Goal: Task Accomplishment & Management: Manage account settings

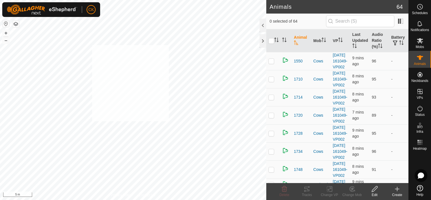
checkbox input "true"
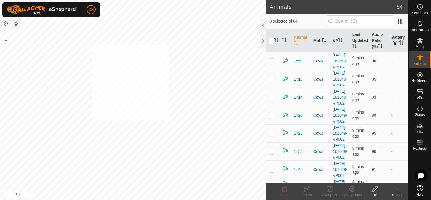
checkbox input "true"
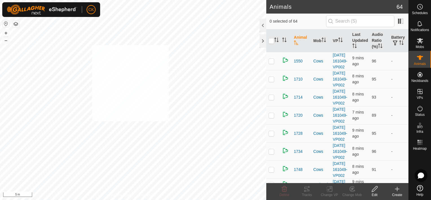
checkbox input "true"
click at [272, 40] on input "checkbox" at bounding box center [272, 41] width 6 height 6
checkbox input "true"
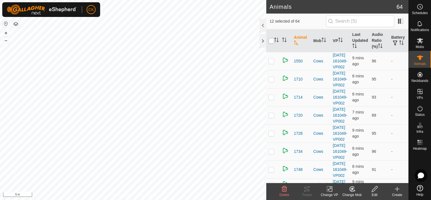
checkbox input "true"
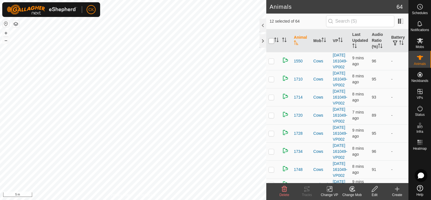
checkbox input "true"
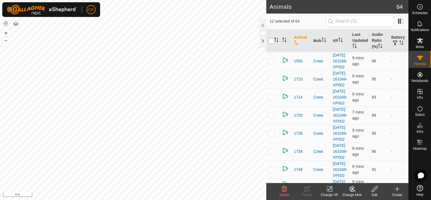
checkbox input "true"
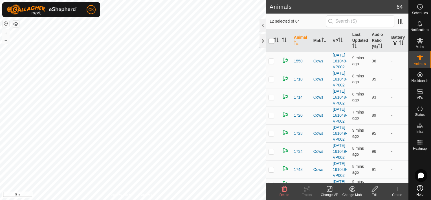
checkbox input "true"
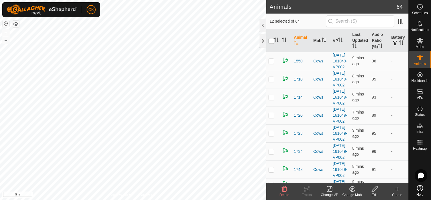
checkbox input "true"
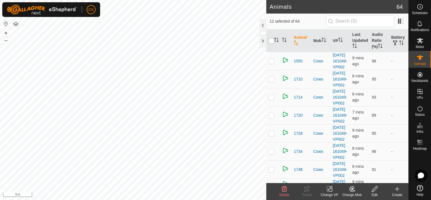
checkbox input "true"
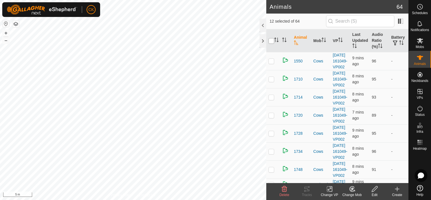
checkbox input "true"
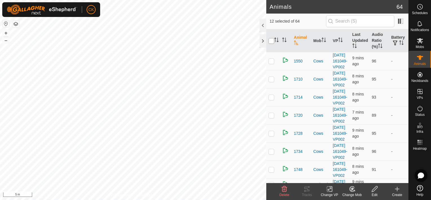
checkbox input "true"
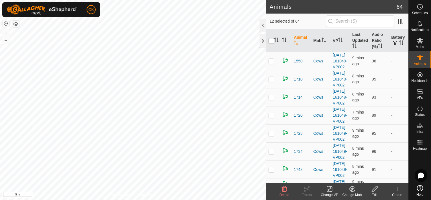
checkbox input "true"
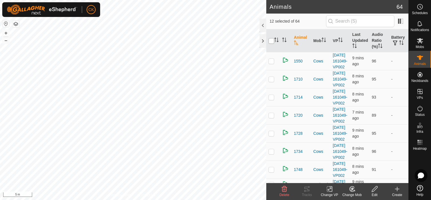
checkbox input "true"
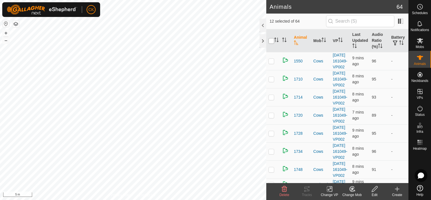
checkbox input "true"
click at [272, 40] on input "checkbox" at bounding box center [272, 41] width 6 height 6
checkbox input "false"
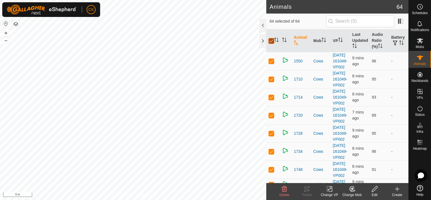
checkbox input "false"
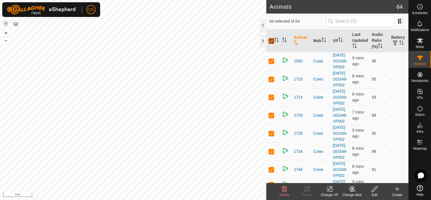
checkbox input "false"
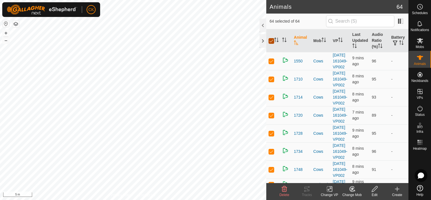
checkbox input "false"
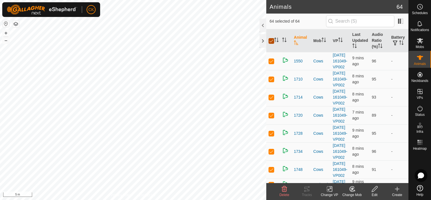
checkbox input "false"
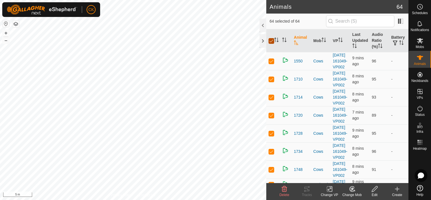
checkbox input "false"
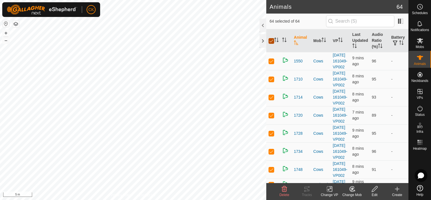
checkbox input "false"
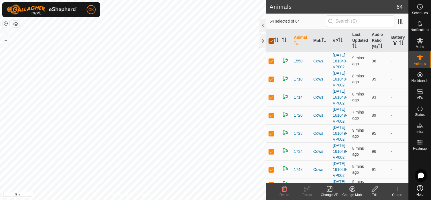
checkbox input "false"
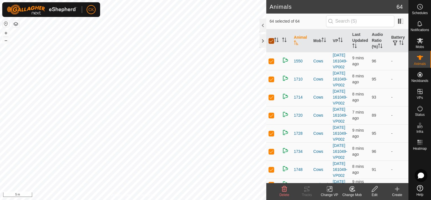
checkbox input "false"
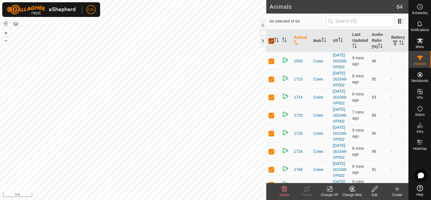
checkbox input "false"
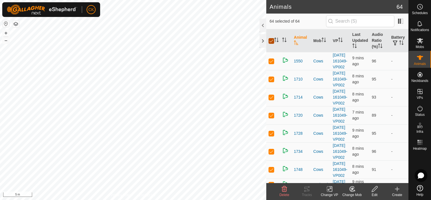
checkbox input "false"
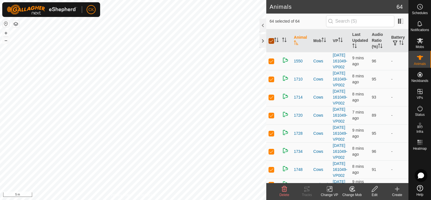
checkbox input "false"
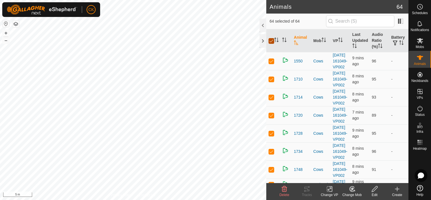
checkbox input "false"
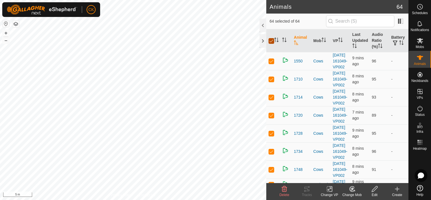
checkbox input "false"
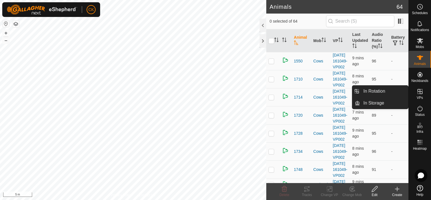
click at [421, 91] on icon at bounding box center [420, 91] width 5 height 5
click at [404, 91] on link "In Rotation" at bounding box center [384, 91] width 48 height 11
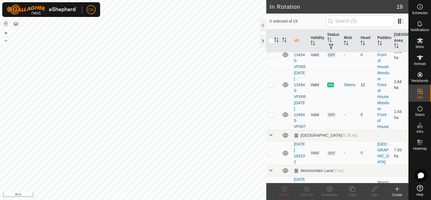
scroll to position [339, 0]
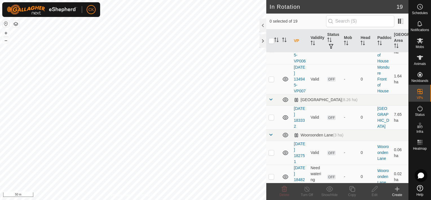
click at [272, 51] on p-checkbox at bounding box center [272, 49] width 6 height 5
checkbox input "false"
click at [269, 81] on p-tablecheckbox at bounding box center [272, 79] width 6 height 5
click at [269, 81] on p-checkbox at bounding box center [272, 79] width 6 height 5
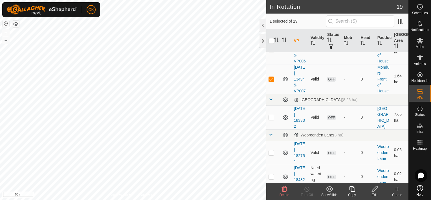
checkbox input "false"
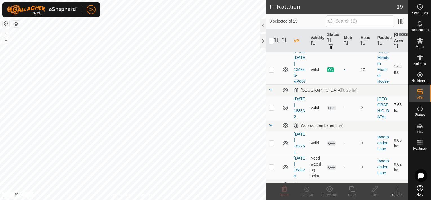
scroll to position [364, 0]
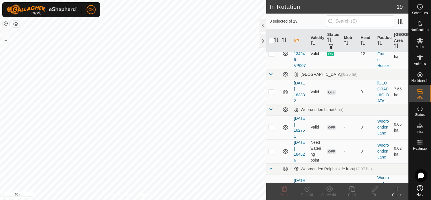
click at [271, 56] on p-checkbox at bounding box center [272, 53] width 6 height 5
checkbox input "true"
click at [352, 188] on icon at bounding box center [352, 188] width 7 height 7
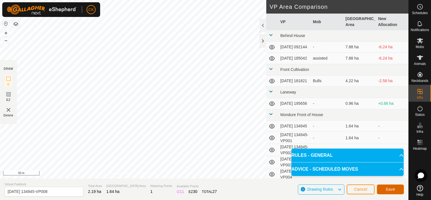
click at [382, 190] on button "Save" at bounding box center [390, 189] width 27 height 10
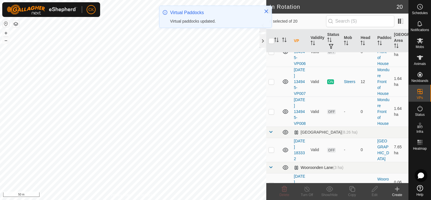
scroll to position [395, 0]
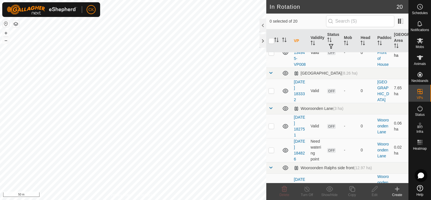
click at [270, 55] on p-checkbox at bounding box center [272, 52] width 6 height 5
checkbox input "true"
click at [351, 188] on icon at bounding box center [352, 188] width 7 height 7
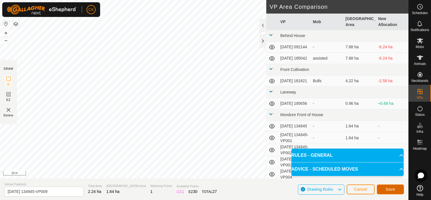
click at [388, 189] on span "Save" at bounding box center [391, 189] width 10 height 5
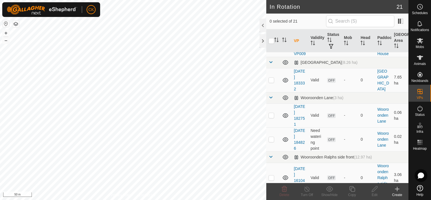
scroll to position [379, 0]
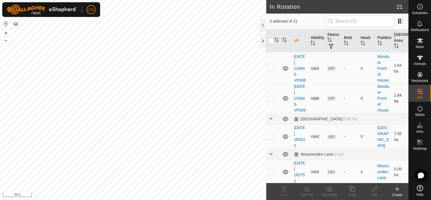
click at [272, 100] on p-checkbox at bounding box center [272, 98] width 6 height 5
checkbox input "true"
click at [351, 188] on icon at bounding box center [352, 188] width 7 height 7
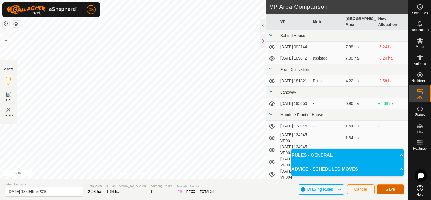
click at [395, 188] on button "Save" at bounding box center [390, 189] width 27 height 10
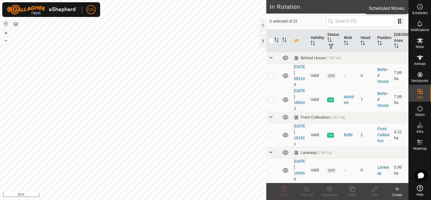
click at [418, 6] on icon at bounding box center [420, 6] width 7 height 7
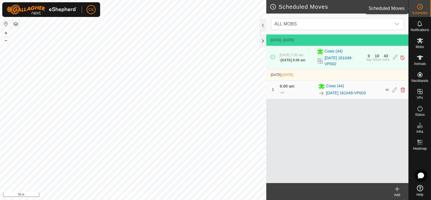
click at [421, 6] on icon at bounding box center [420, 6] width 7 height 7
click at [397, 186] on icon at bounding box center [397, 188] width 7 height 7
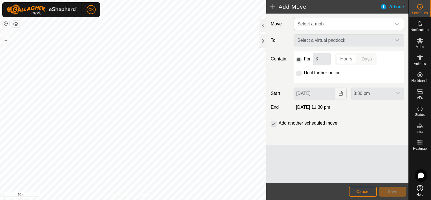
click at [398, 21] on div "dropdown trigger" at bounding box center [396, 23] width 11 height 11
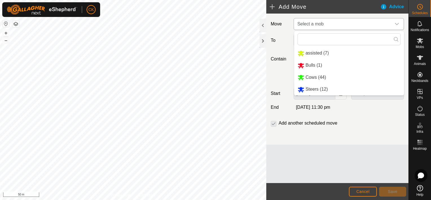
click at [323, 89] on li "Steers (12)" at bounding box center [349, 90] width 110 height 12
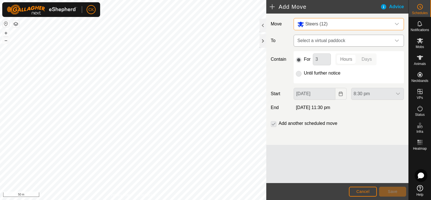
click at [398, 38] on icon "dropdown trigger" at bounding box center [397, 40] width 5 height 5
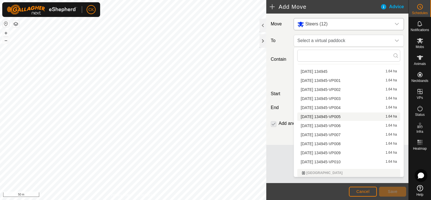
scroll to position [113, 0]
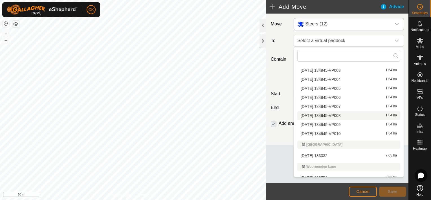
click at [345, 115] on li "2025-08-17 134945-VP008 1.64 ha" at bounding box center [348, 115] width 103 height 8
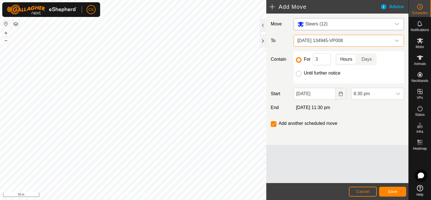
click at [297, 74] on input "Until further notice" at bounding box center [299, 74] width 6 height 6
radio input "true"
checkbox input "false"
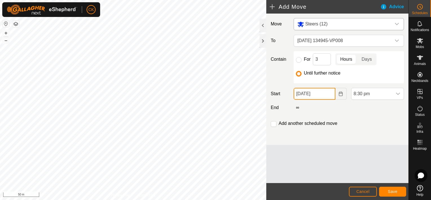
click at [328, 98] on input "20 Aug, 2025" at bounding box center [314, 94] width 41 height 12
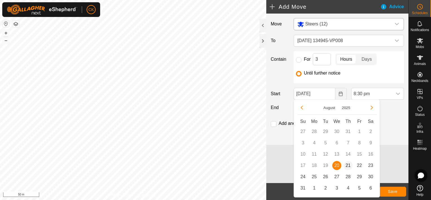
click at [348, 164] on span "21" at bounding box center [348, 165] width 9 height 9
type input "21 Aug, 2025"
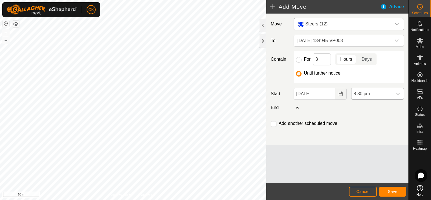
click at [399, 92] on icon "dropdown trigger" at bounding box center [398, 93] width 5 height 5
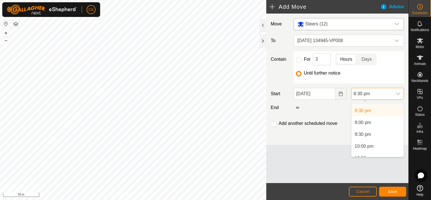
scroll to position [481, 0]
click at [365, 122] on li "9:00 pm" at bounding box center [378, 122] width 52 height 11
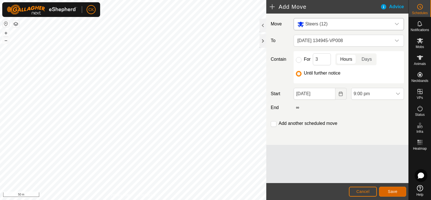
click at [396, 192] on span "Save" at bounding box center [393, 191] width 10 height 5
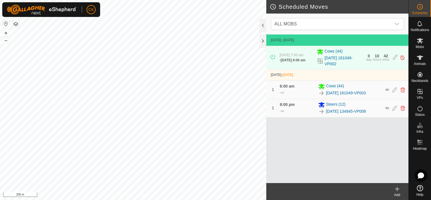
click at [398, 189] on icon at bounding box center [397, 189] width 4 height 0
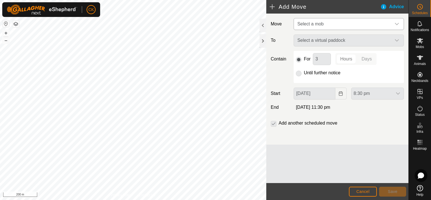
click at [397, 23] on icon "dropdown trigger" at bounding box center [397, 24] width 5 height 5
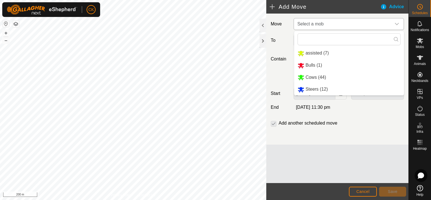
click at [326, 76] on li "Cows (44)" at bounding box center [349, 78] width 110 height 12
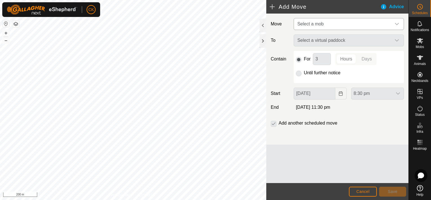
type input "21 Aug, 2025"
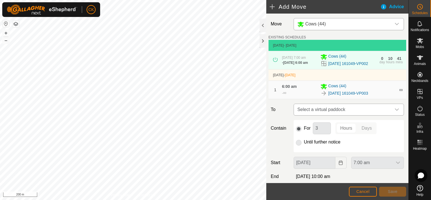
click at [395, 112] on icon "dropdown trigger" at bounding box center [397, 109] width 5 height 5
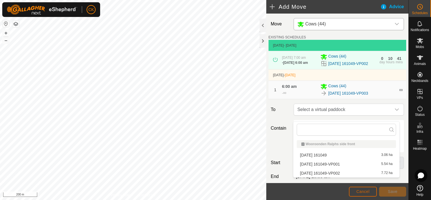
click at [370, 191] on button "Cancel" at bounding box center [363, 192] width 28 height 10
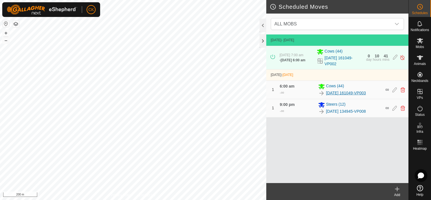
click at [353, 95] on link "[DATE] 161049-VP003" at bounding box center [346, 93] width 40 height 6
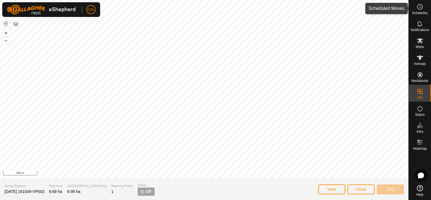
click at [419, 5] on icon at bounding box center [420, 6] width 7 height 7
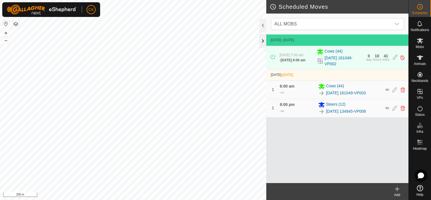
click at [262, 43] on div at bounding box center [263, 41] width 7 height 14
